Goal: Task Accomplishment & Management: Manage account settings

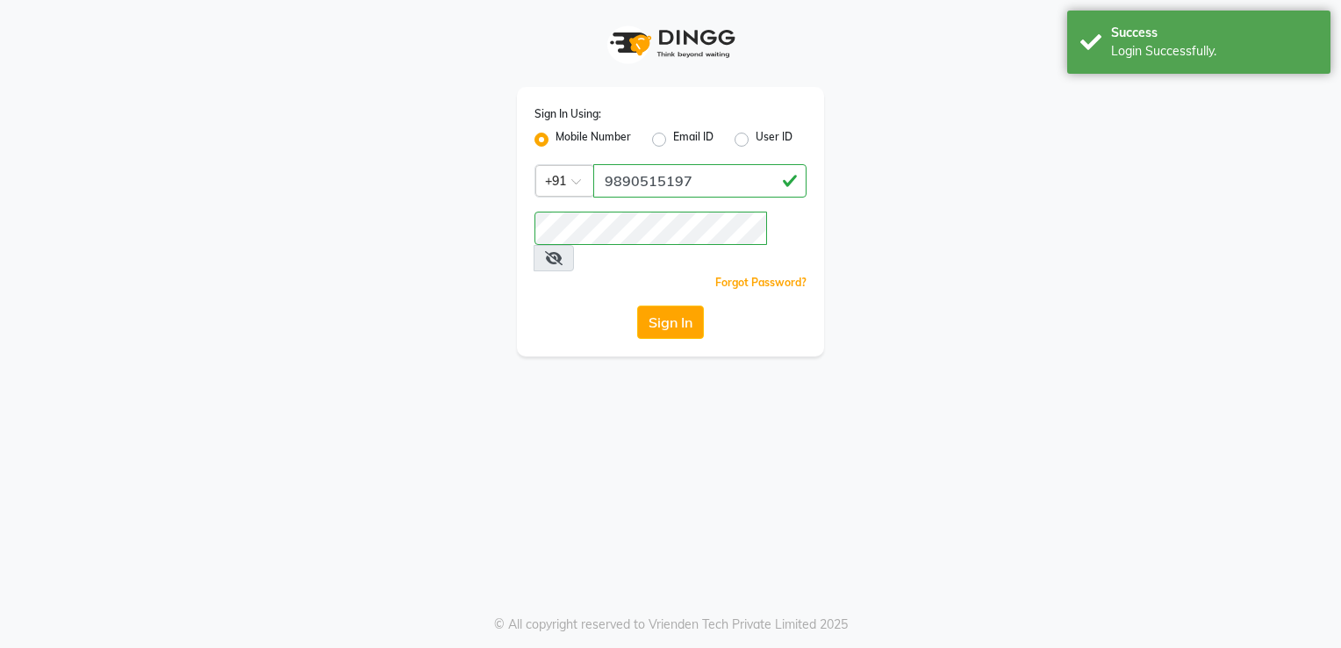
click at [665, 306] on button "Sign In" at bounding box center [670, 321] width 67 height 33
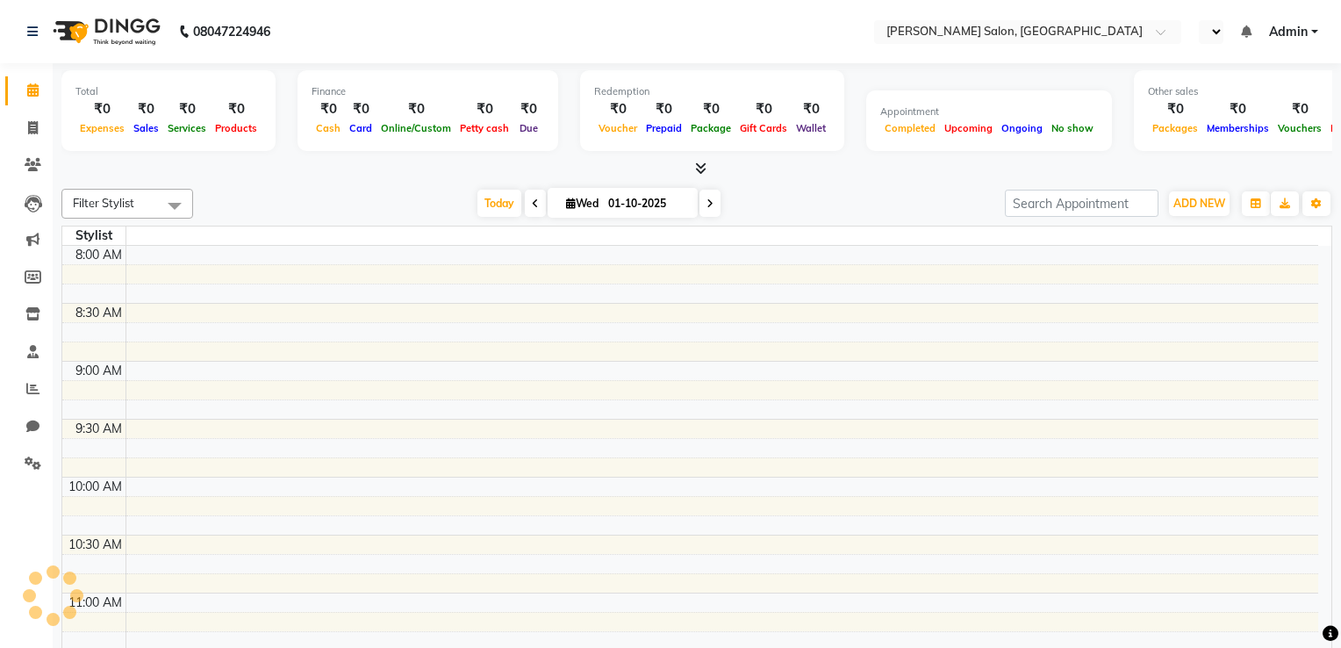
select select "en"
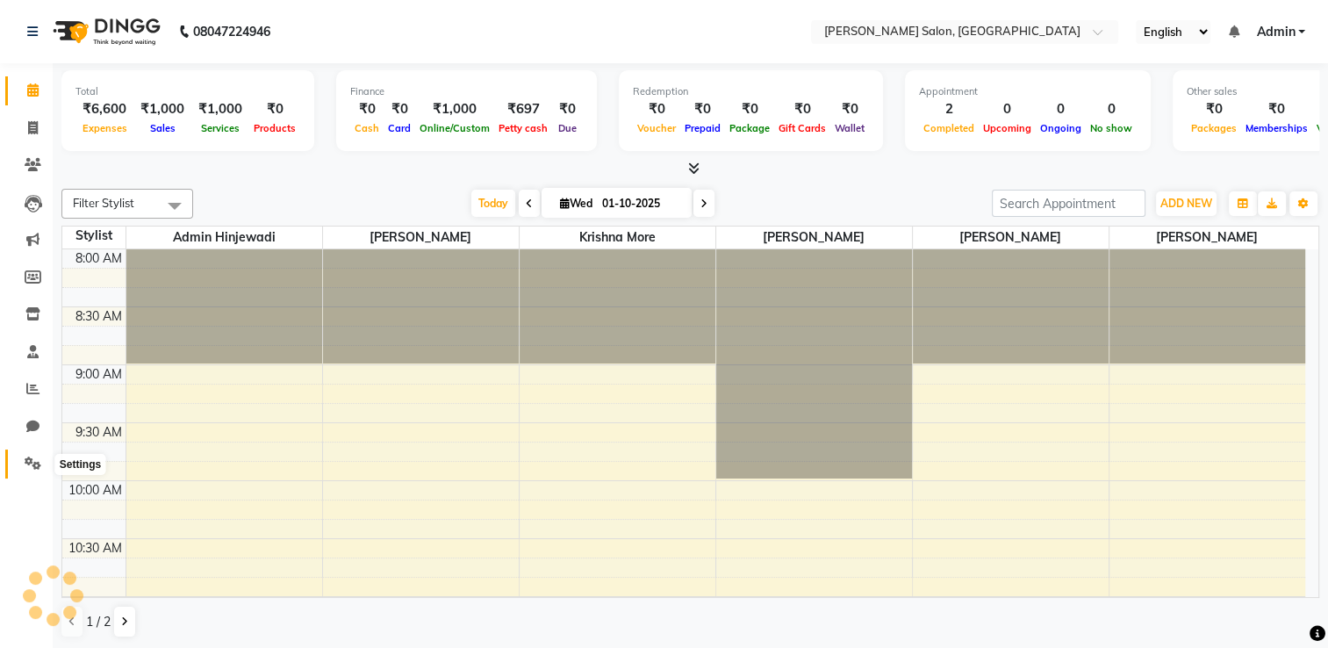
click at [39, 467] on icon at bounding box center [33, 462] width 17 height 13
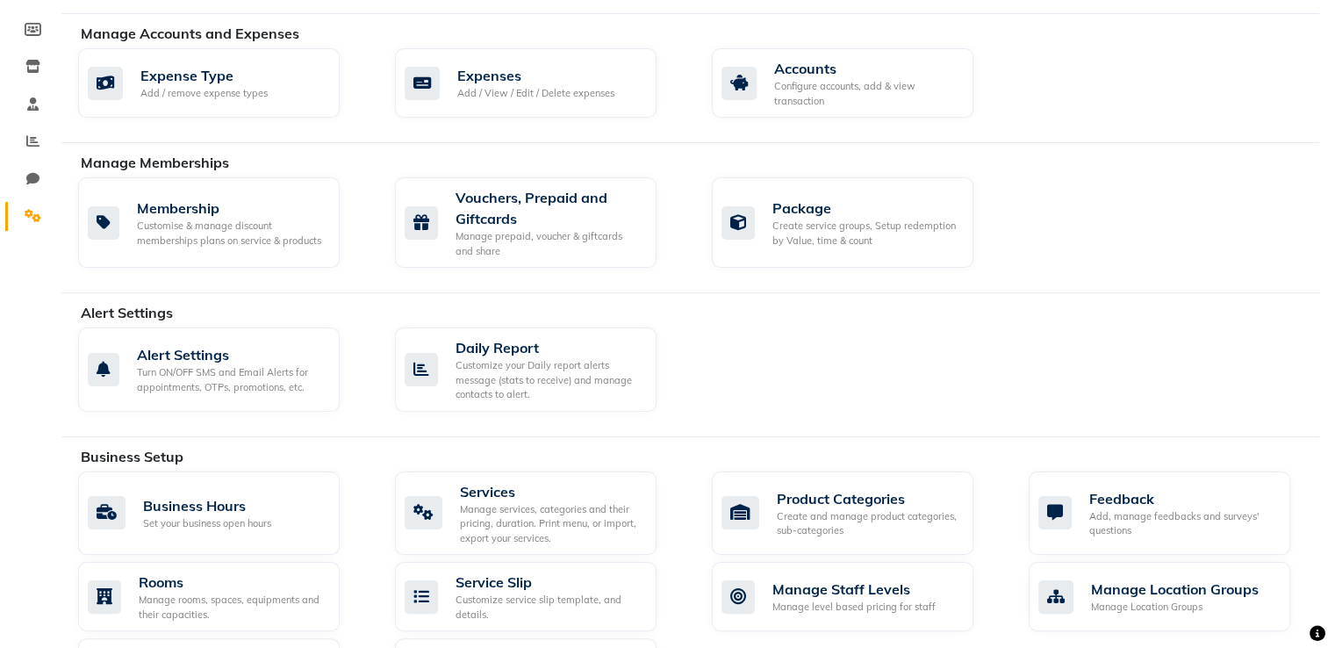
scroll to position [389, 0]
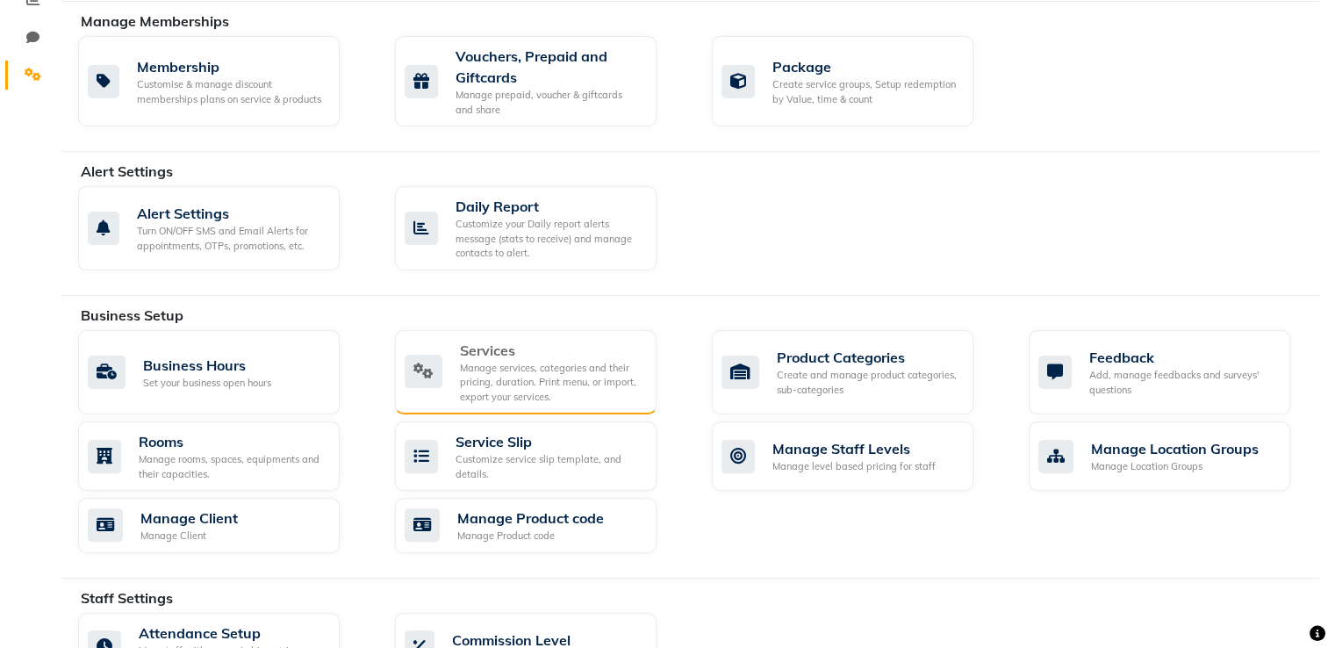
click at [535, 377] on div "Manage services, categories and their pricing, duration. Print menu, or import,…" at bounding box center [551, 383] width 183 height 44
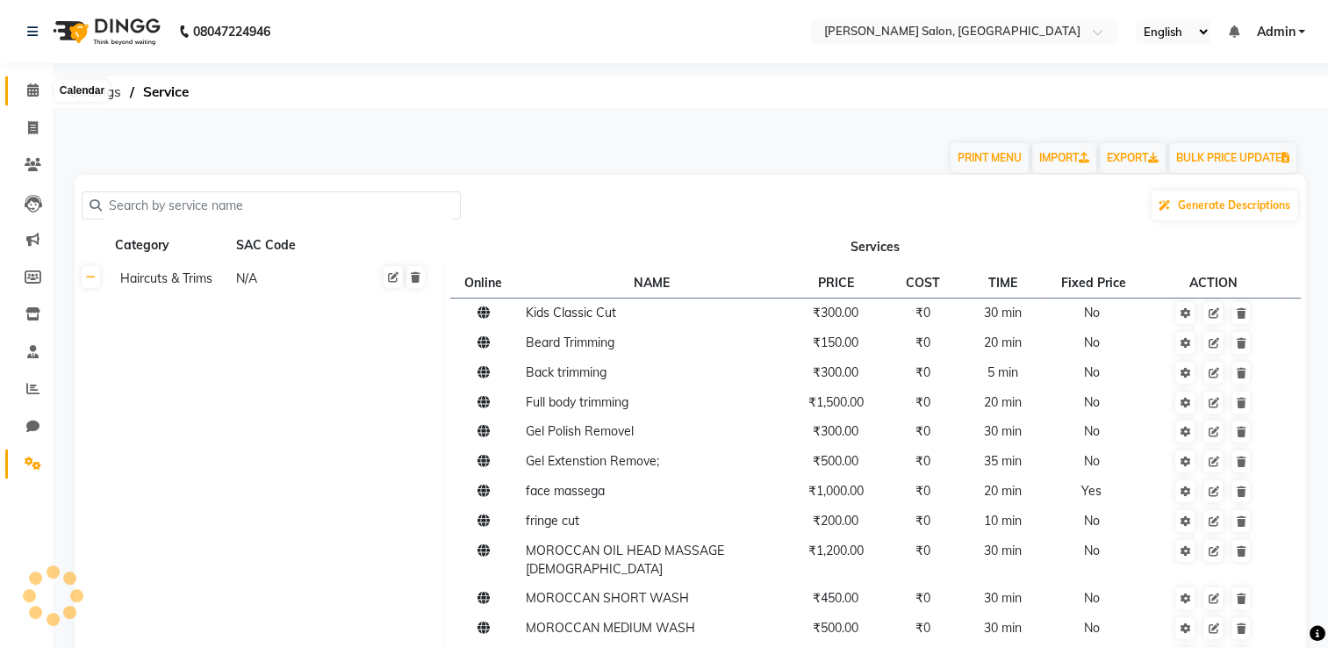
click at [32, 86] on icon at bounding box center [32, 89] width 11 height 13
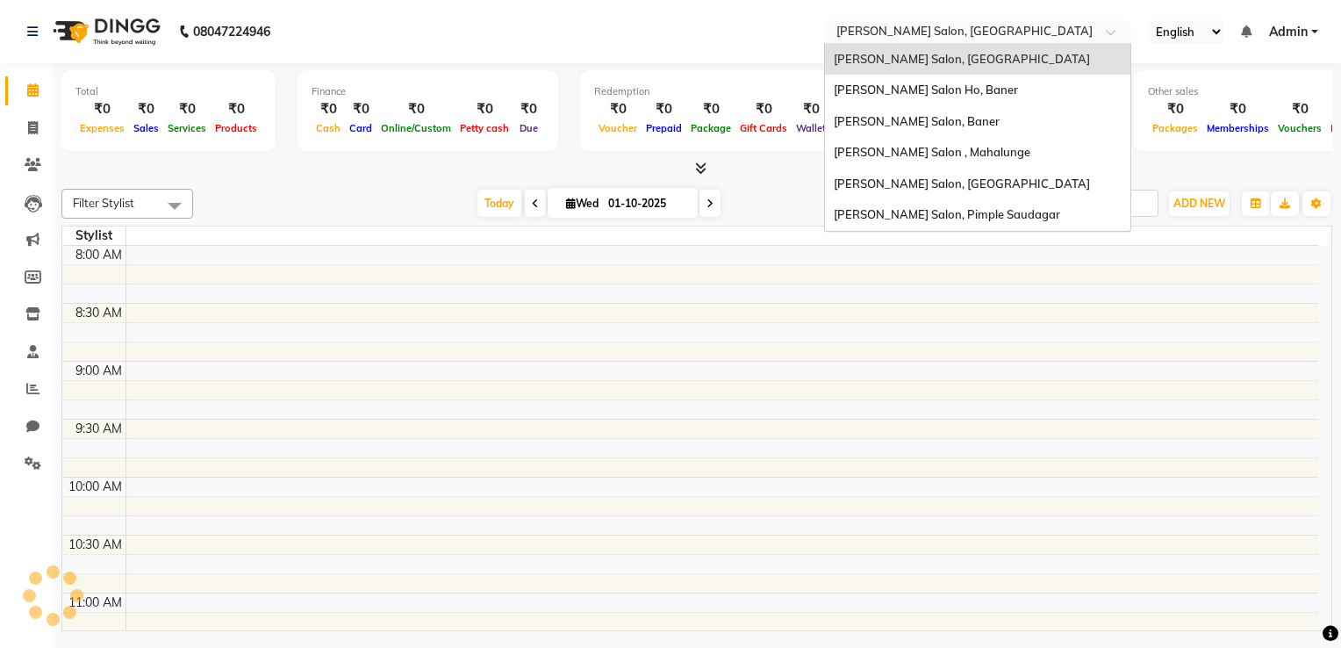
click at [976, 33] on input "text" at bounding box center [960, 34] width 255 height 18
click at [912, 128] on div "[PERSON_NAME] Salon, Baner" at bounding box center [977, 122] width 305 height 32
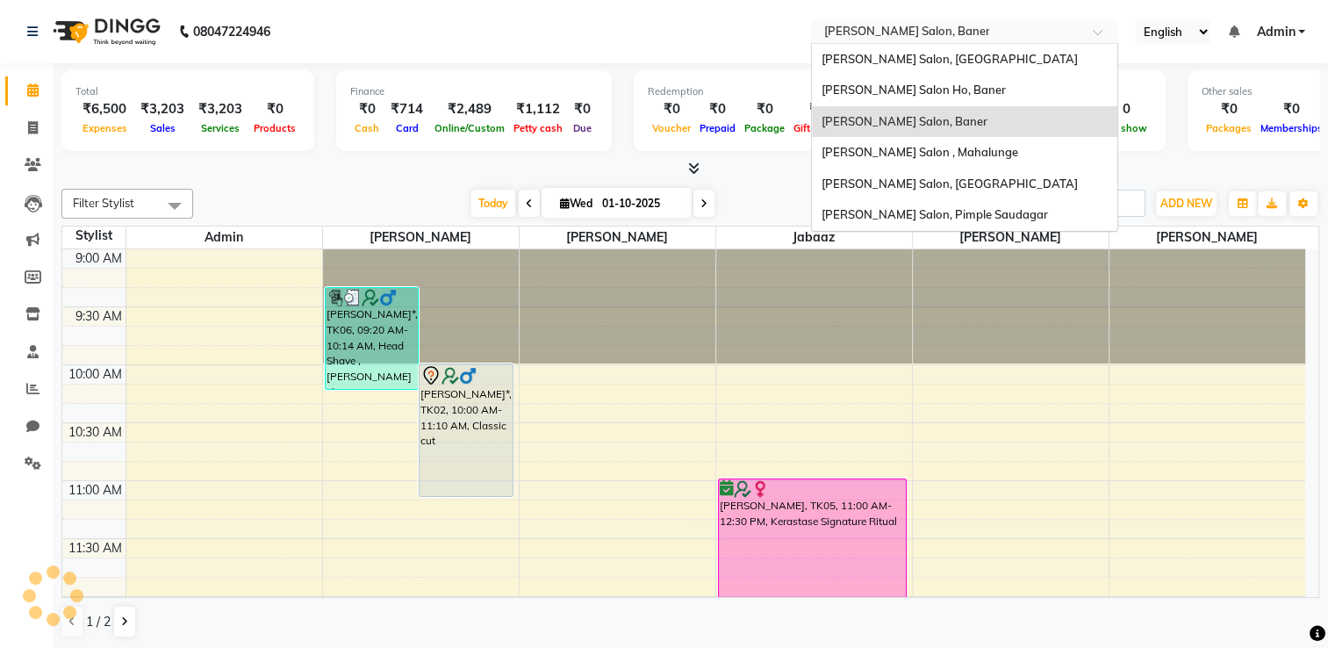
click at [913, 25] on input "text" at bounding box center [947, 34] width 255 height 18
click at [902, 55] on span "[PERSON_NAME] Salon, [GEOGRAPHIC_DATA]" at bounding box center [949, 59] width 256 height 14
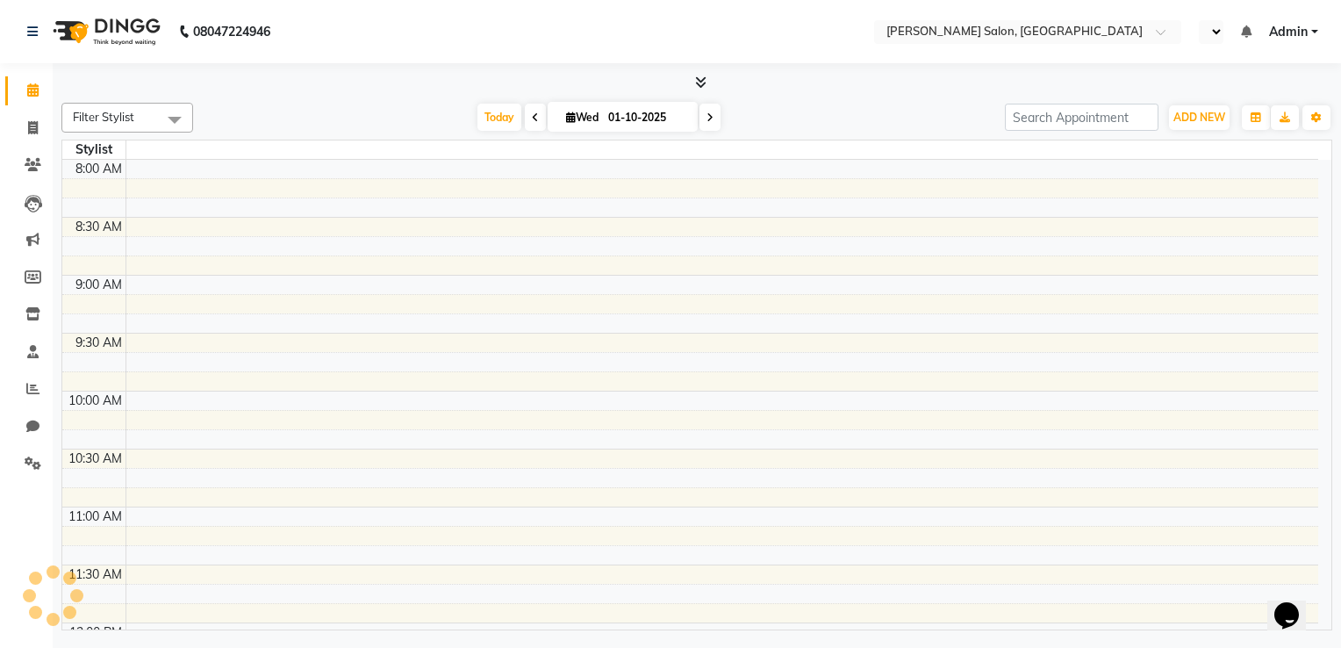
select select "en"
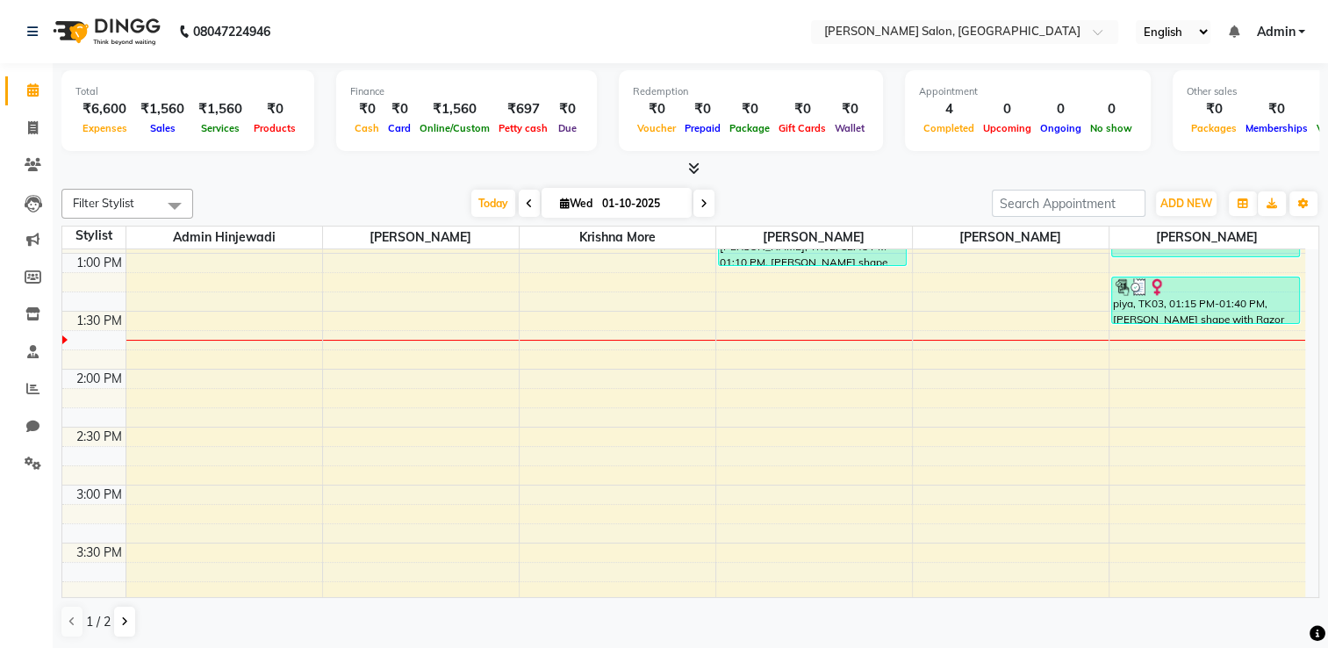
scroll to position [784, 0]
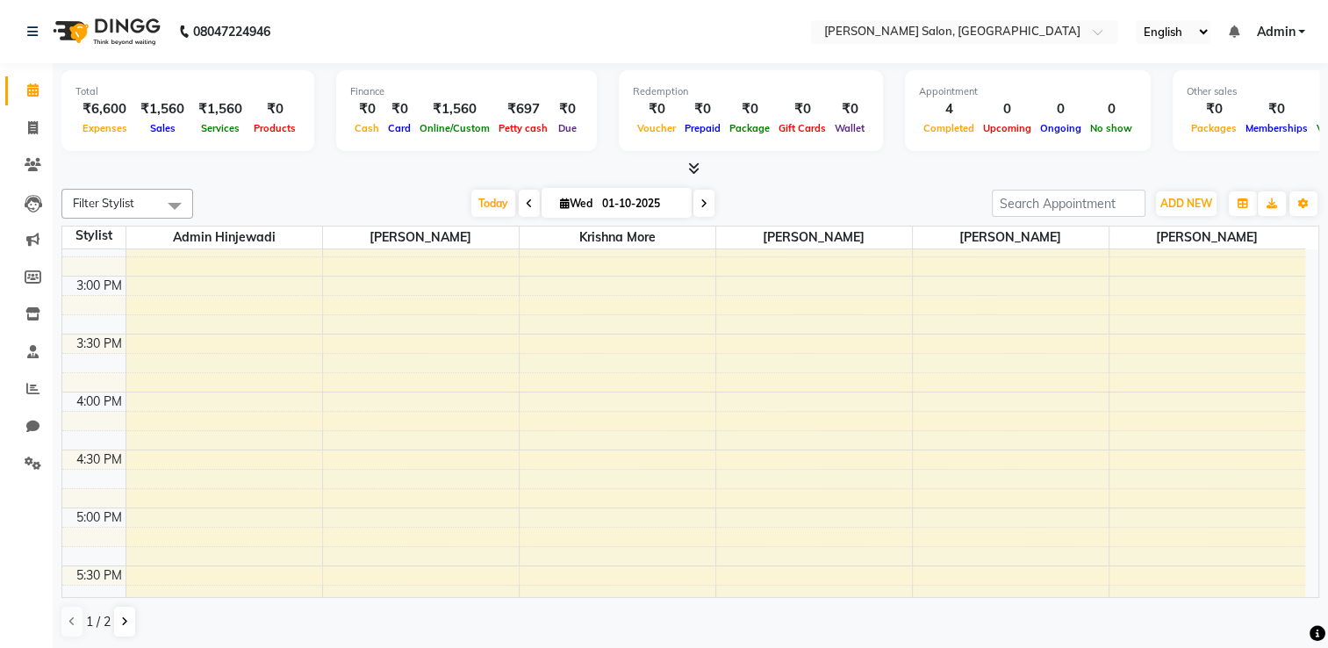
click at [691, 172] on icon at bounding box center [693, 168] width 11 height 13
